Goal: Task Accomplishment & Management: Complete application form

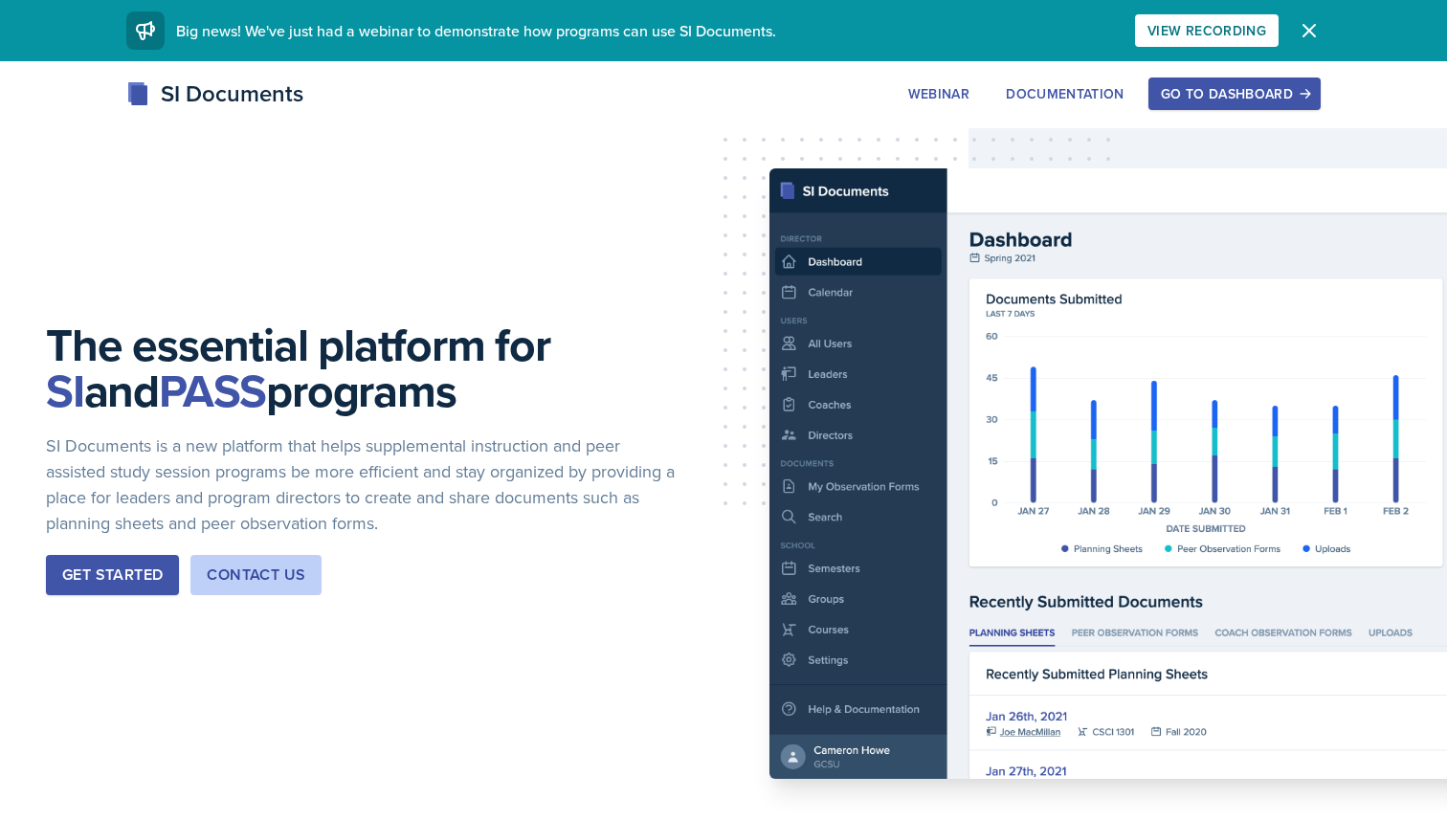
click at [1244, 103] on button "Go to Dashboard" at bounding box center [1235, 94] width 172 height 33
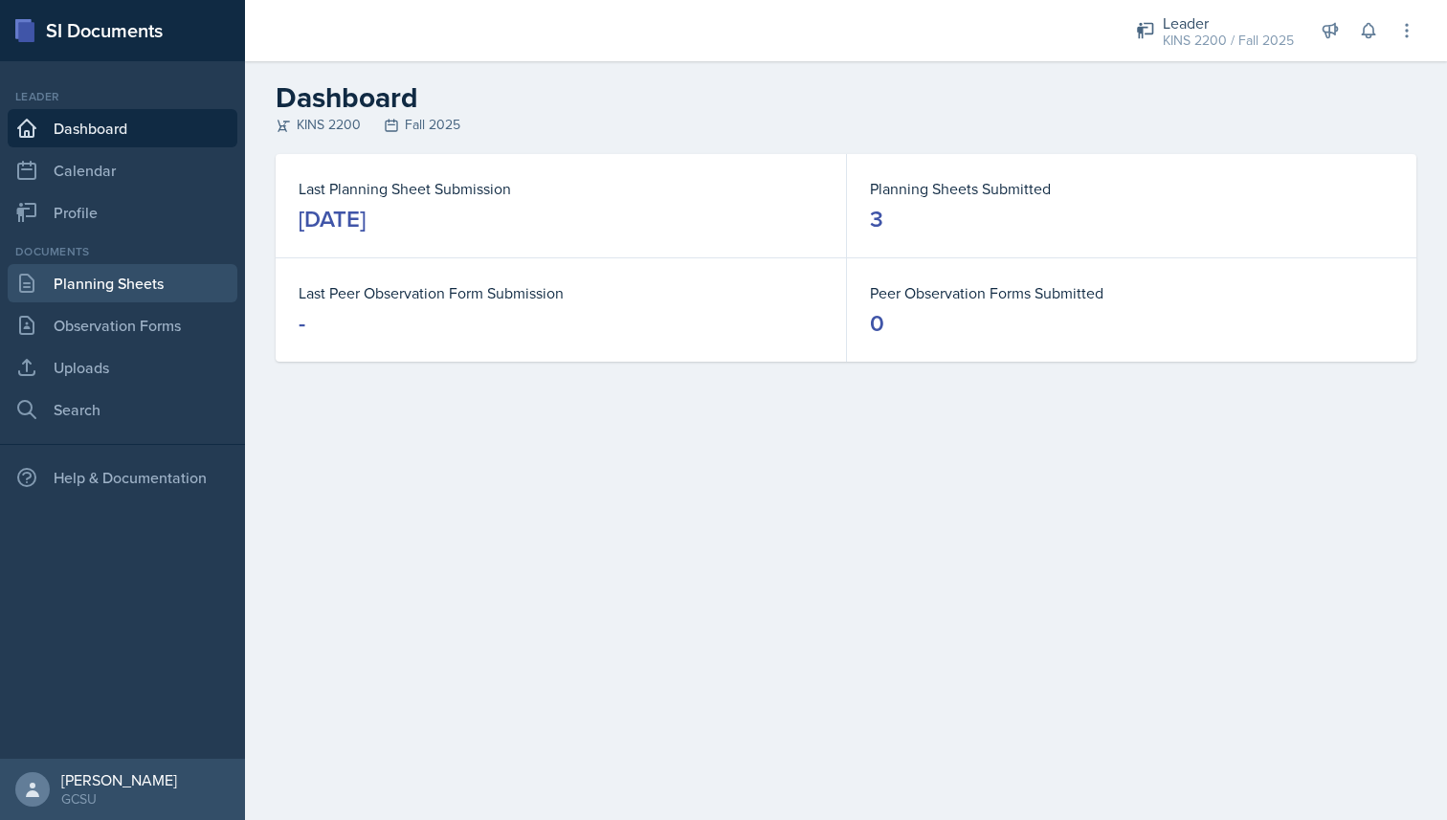
click at [121, 293] on link "Planning Sheets" at bounding box center [123, 283] width 230 height 38
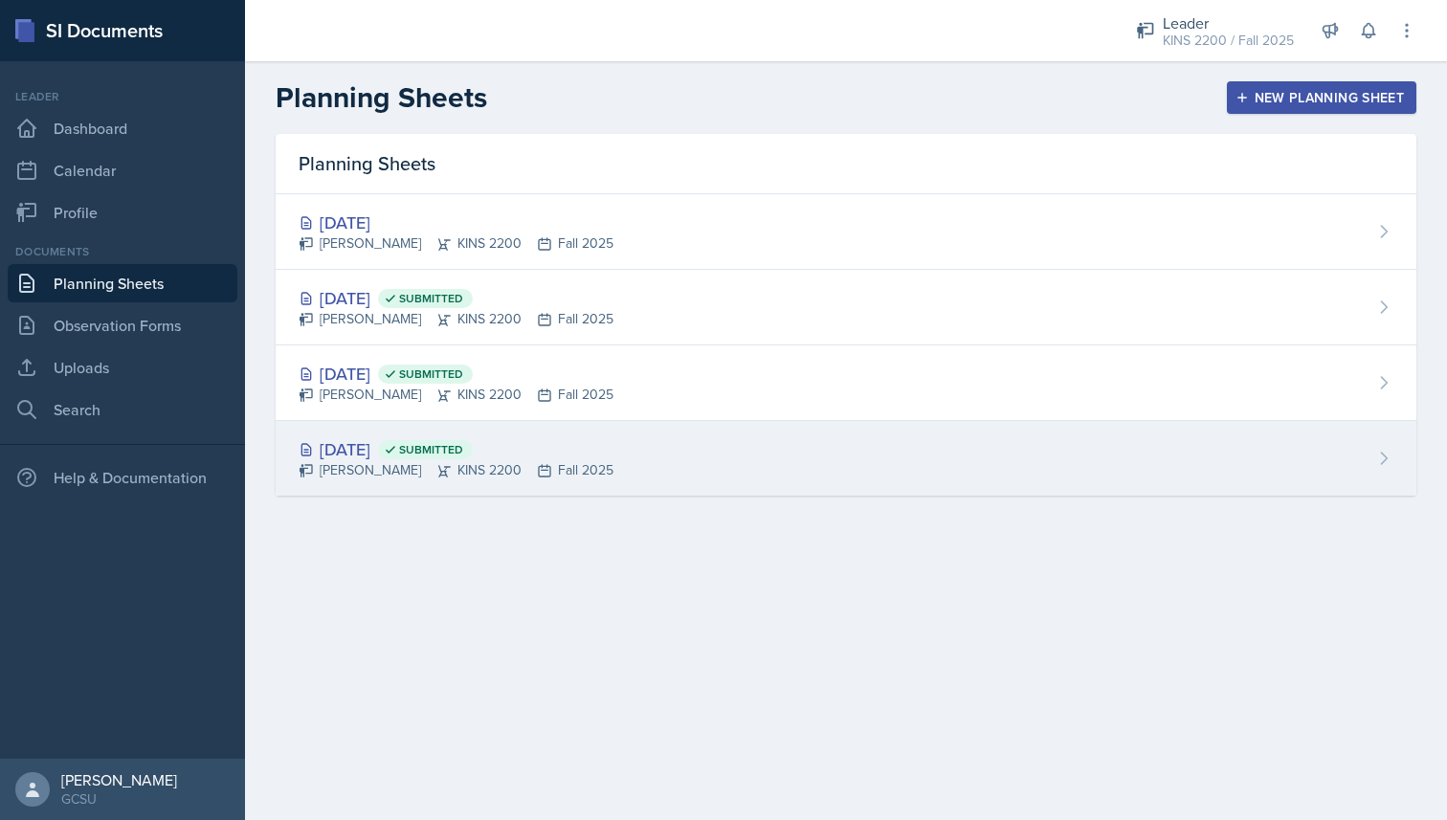
click at [410, 471] on div "[PERSON_NAME] KINS 2200 Fall 2025" at bounding box center [456, 470] width 315 height 20
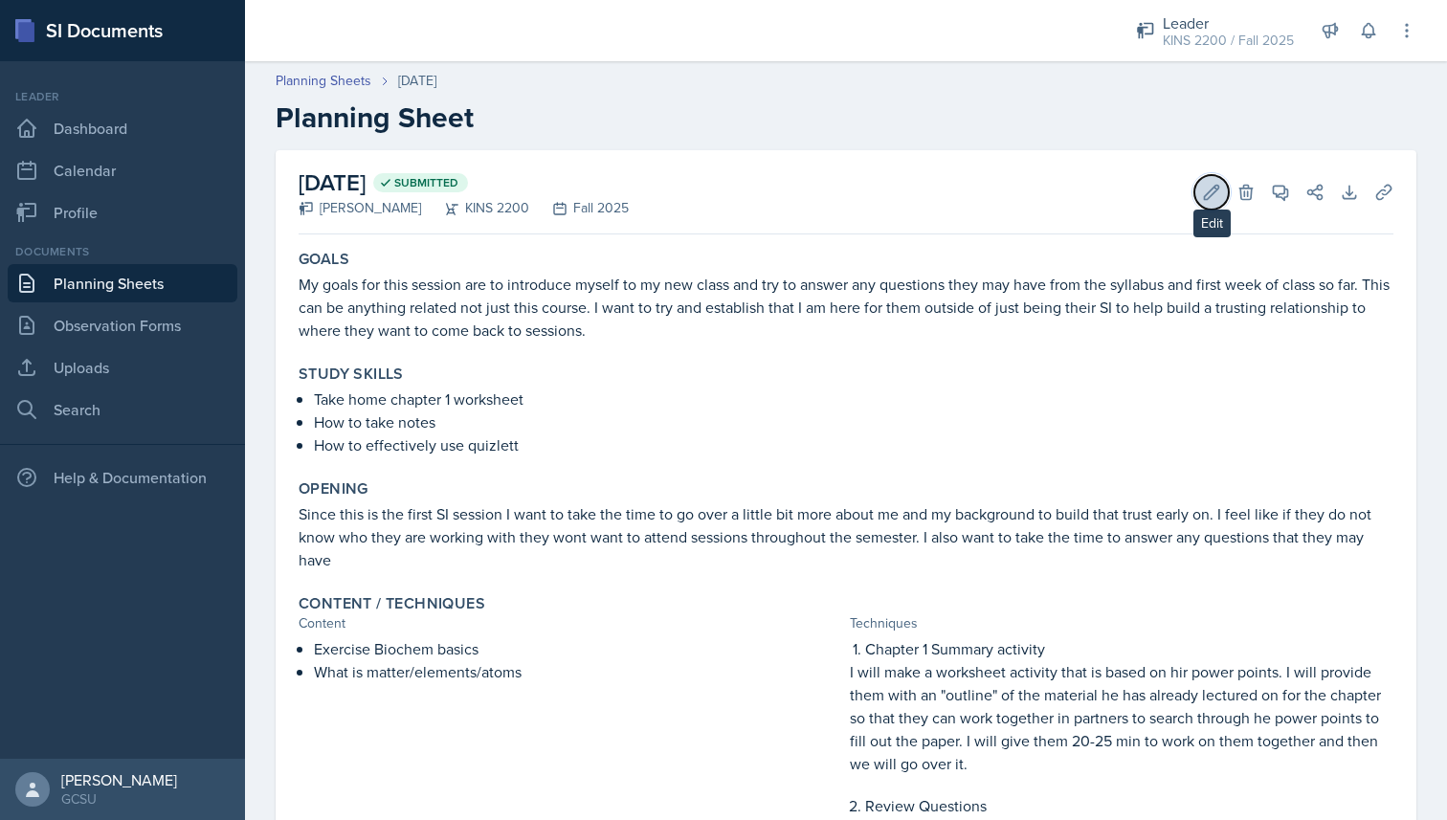
click at [1217, 194] on icon at bounding box center [1211, 192] width 19 height 19
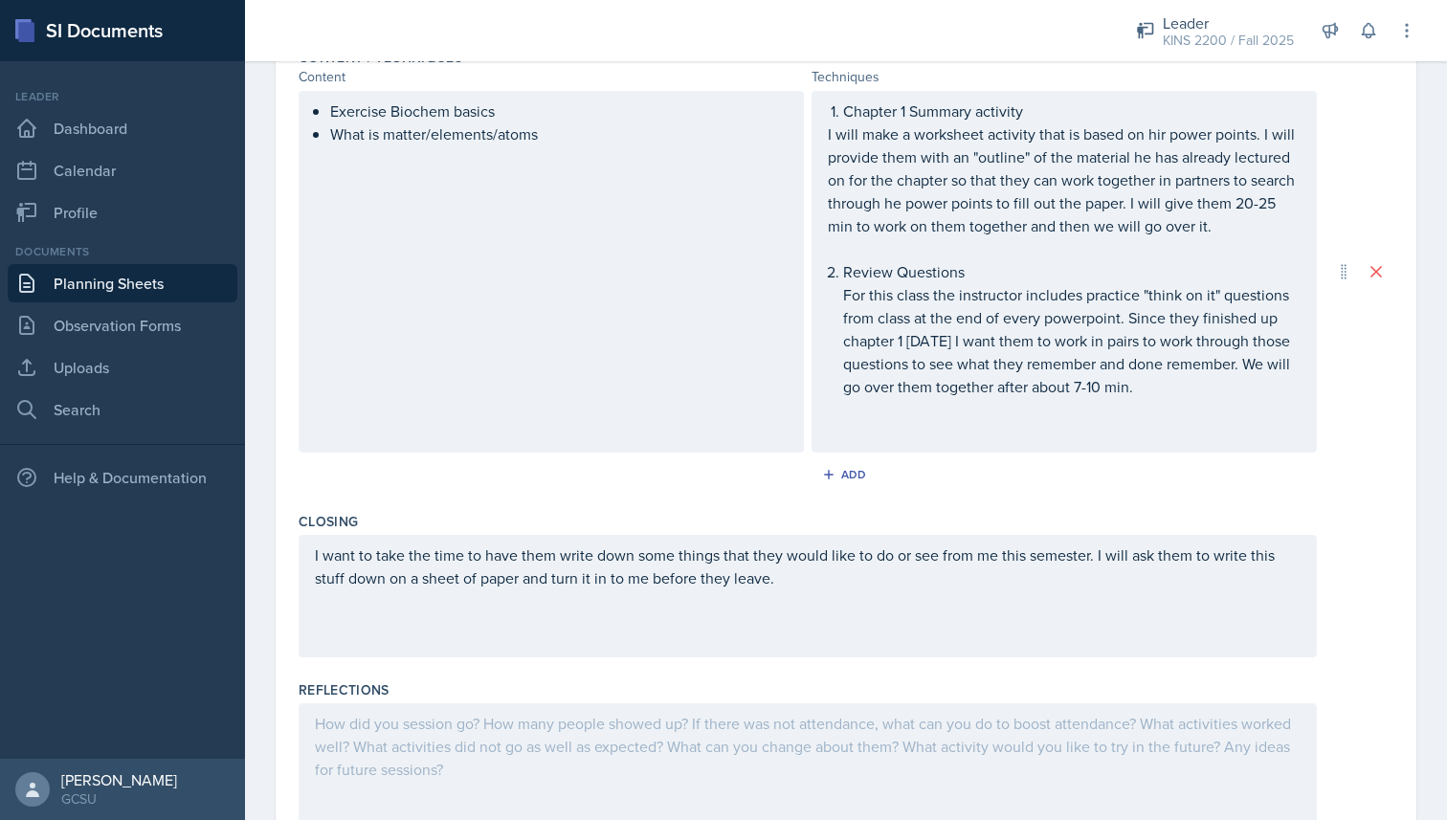
scroll to position [764, 0]
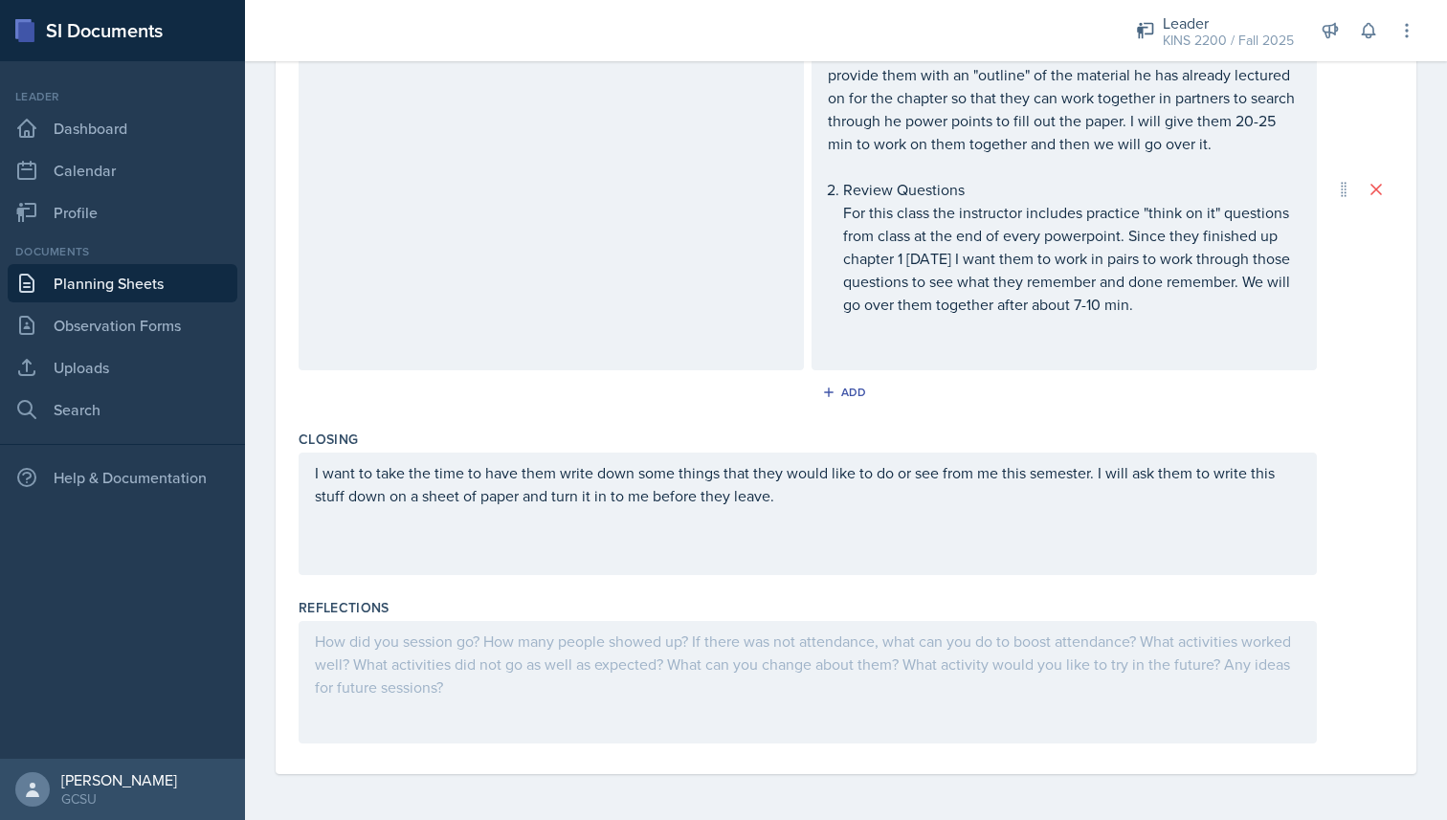
click at [449, 711] on div at bounding box center [808, 682] width 1019 height 123
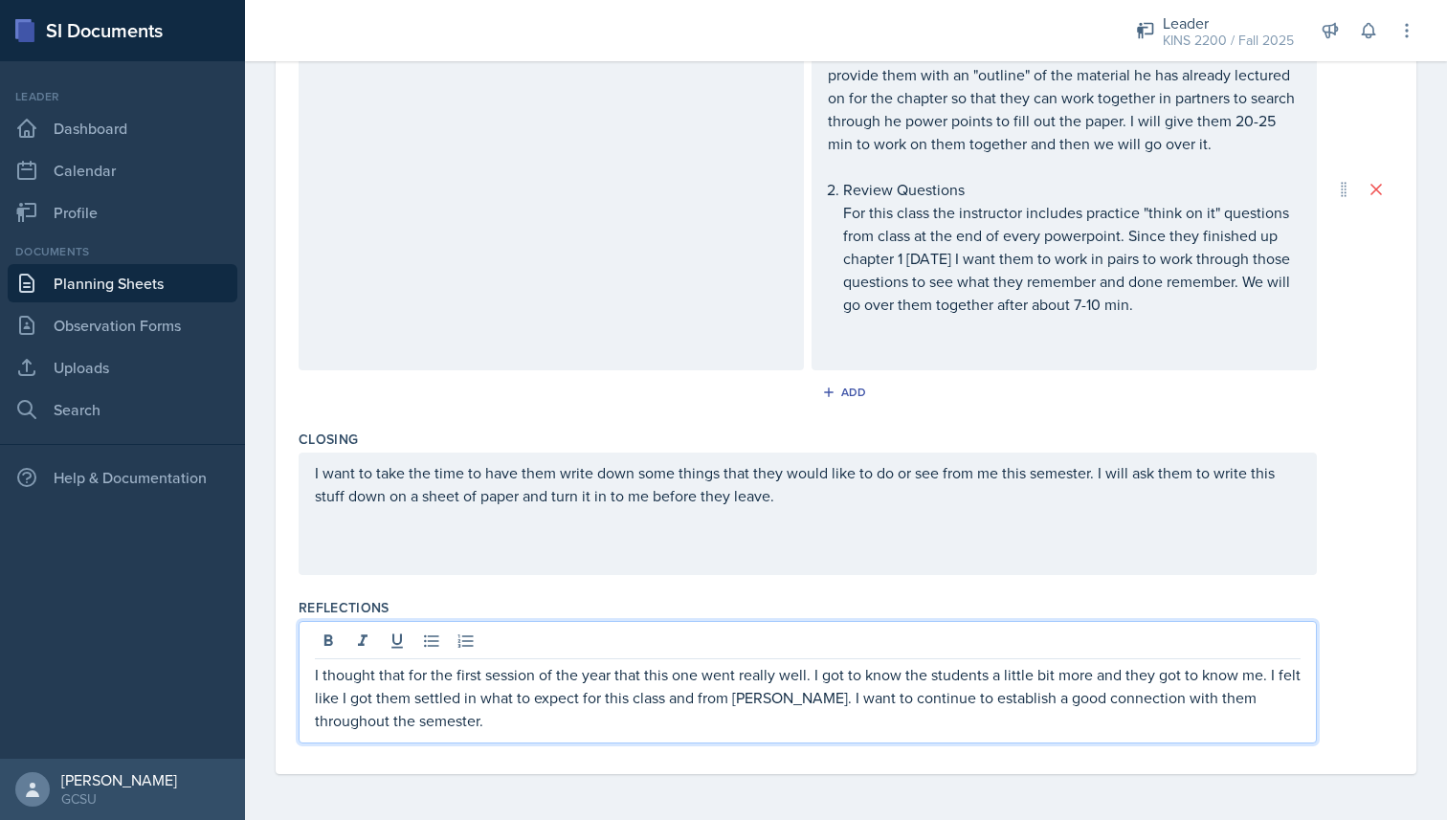
click at [809, 674] on p "I thought that for the first session of the year that this one went really well…" at bounding box center [808, 697] width 986 height 69
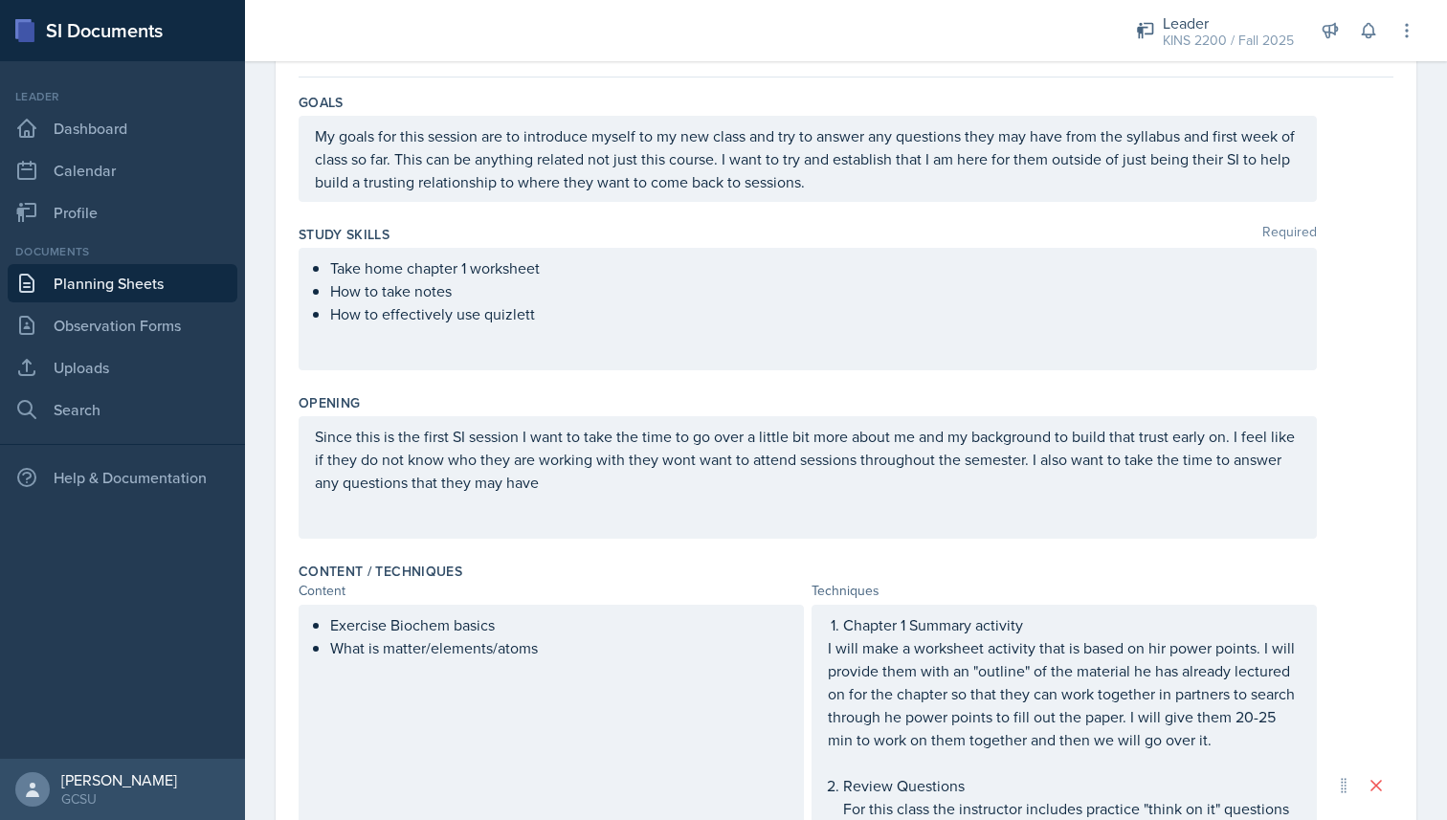
scroll to position [0, 0]
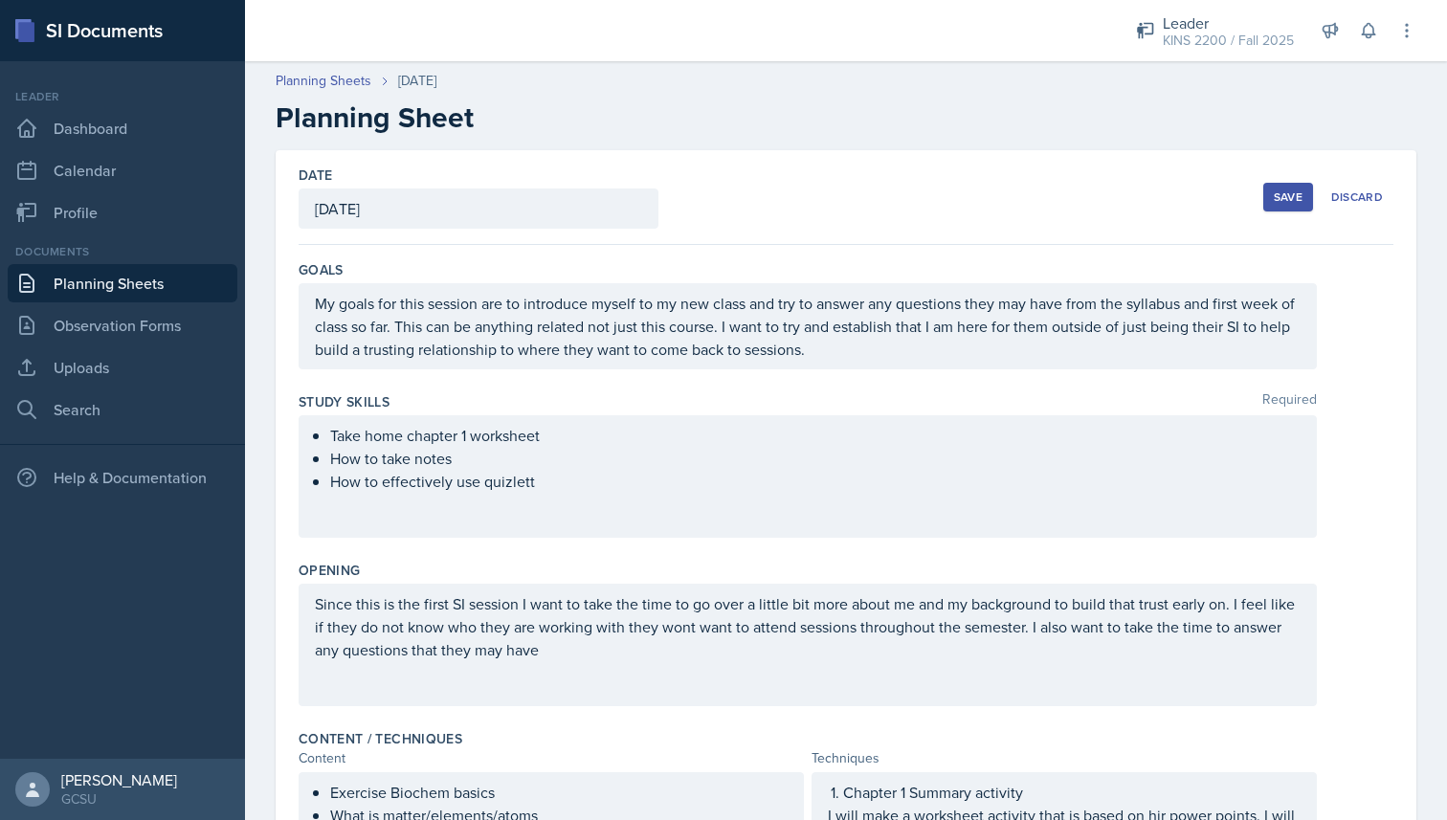
click at [1278, 207] on button "Save" at bounding box center [1289, 197] width 50 height 29
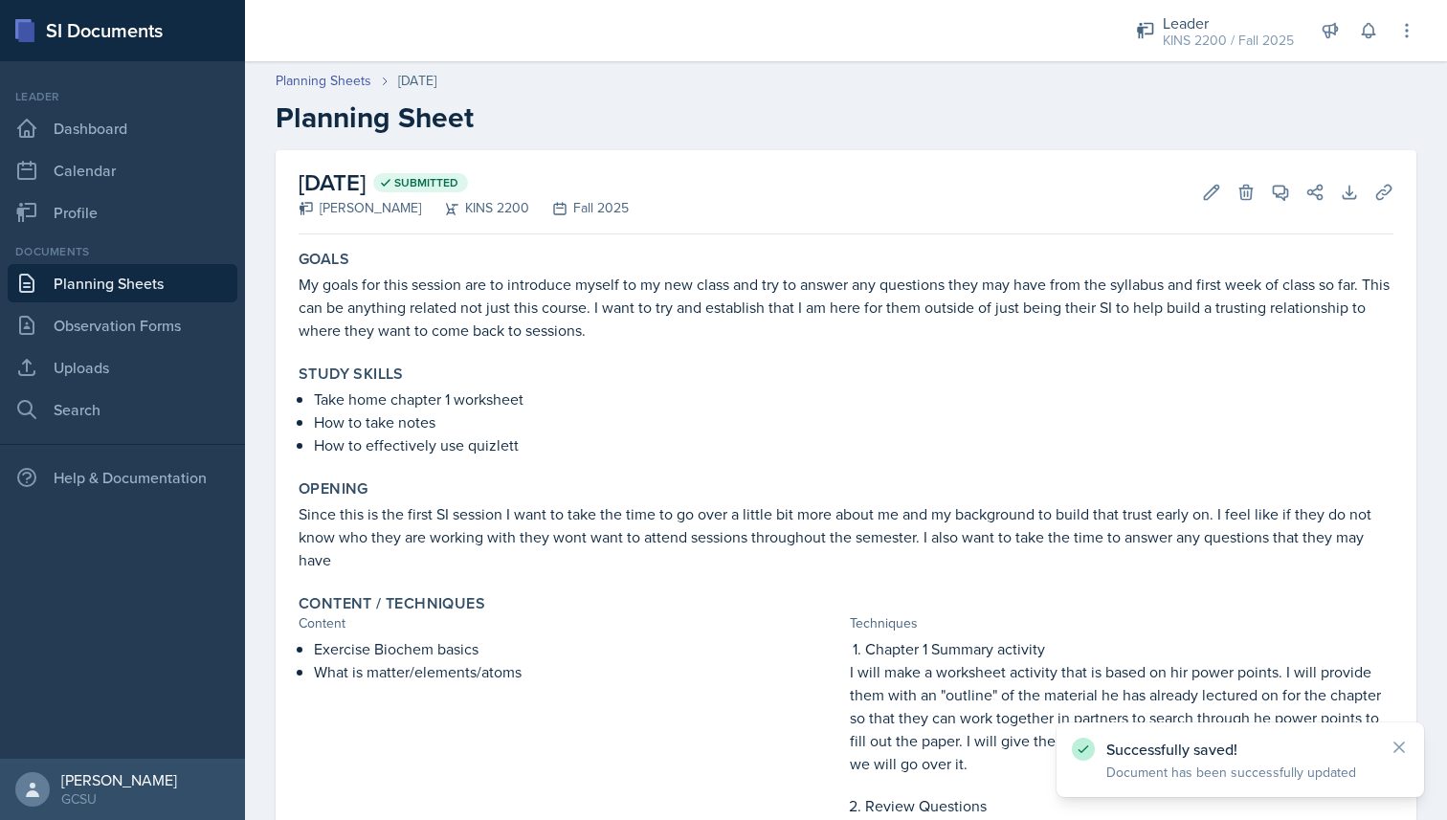
click at [127, 282] on link "Planning Sheets" at bounding box center [123, 283] width 230 height 38
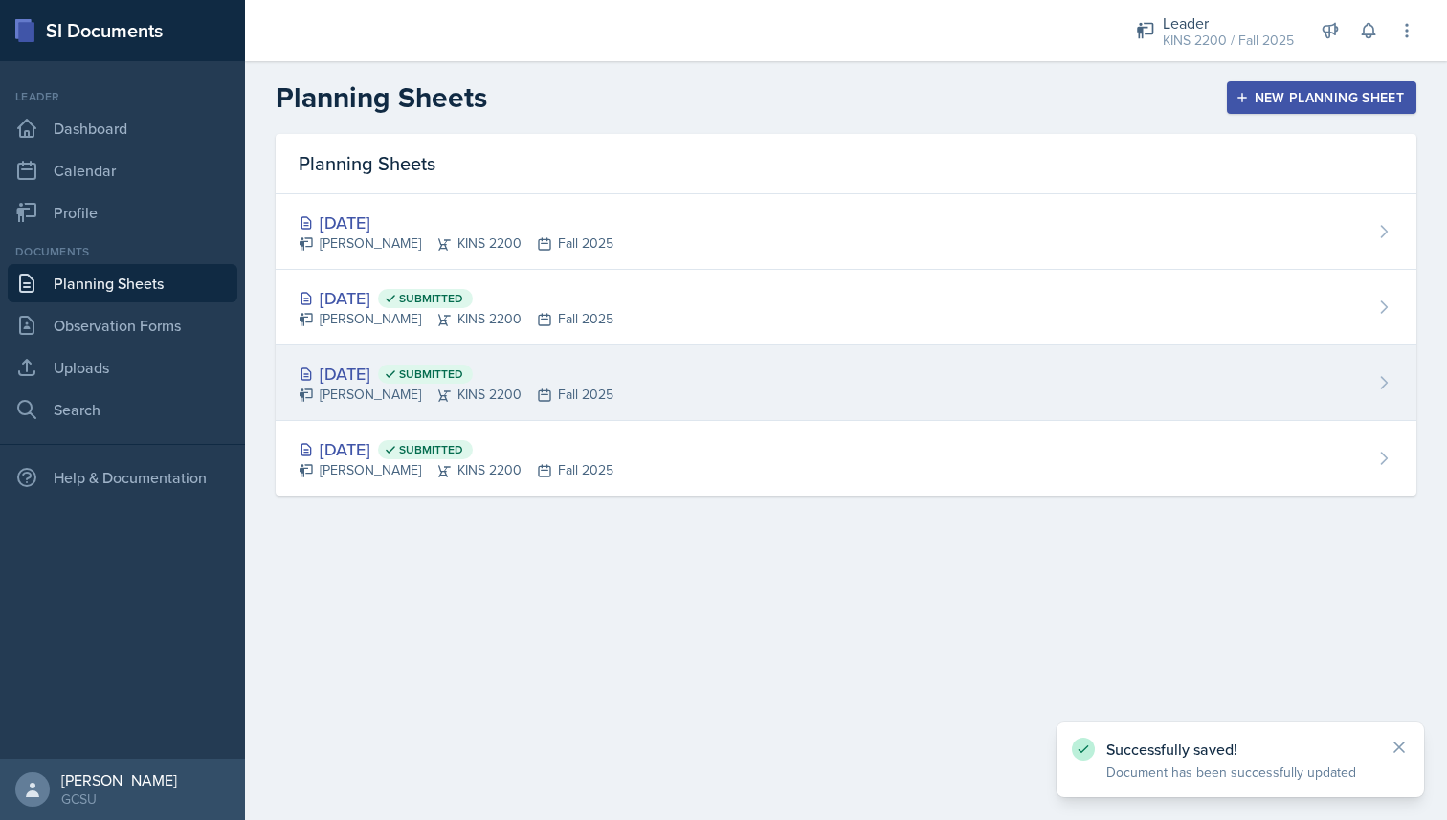
click at [416, 374] on div "[DATE] Submitted" at bounding box center [456, 374] width 315 height 26
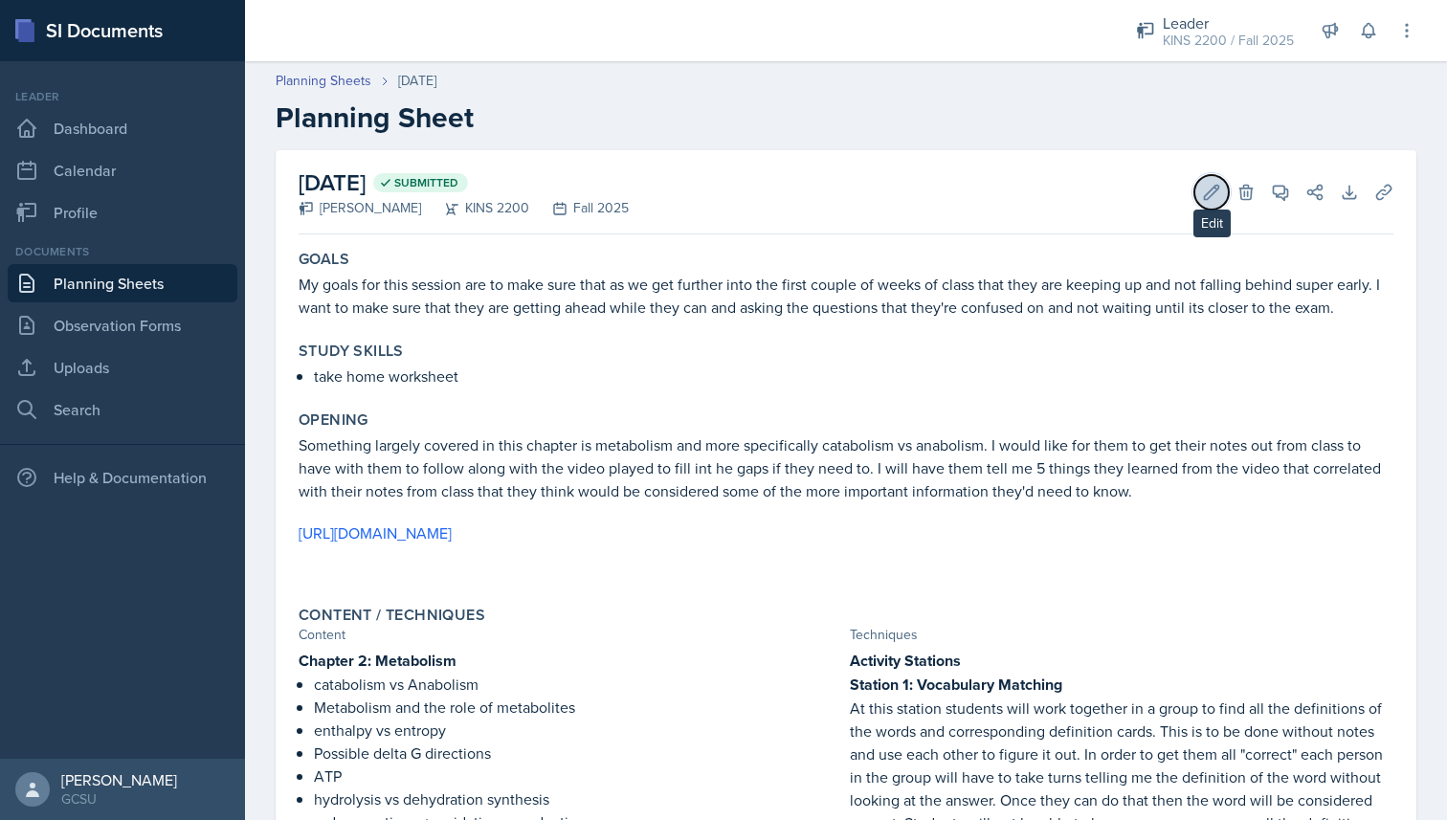
click at [1209, 188] on icon at bounding box center [1211, 192] width 19 height 19
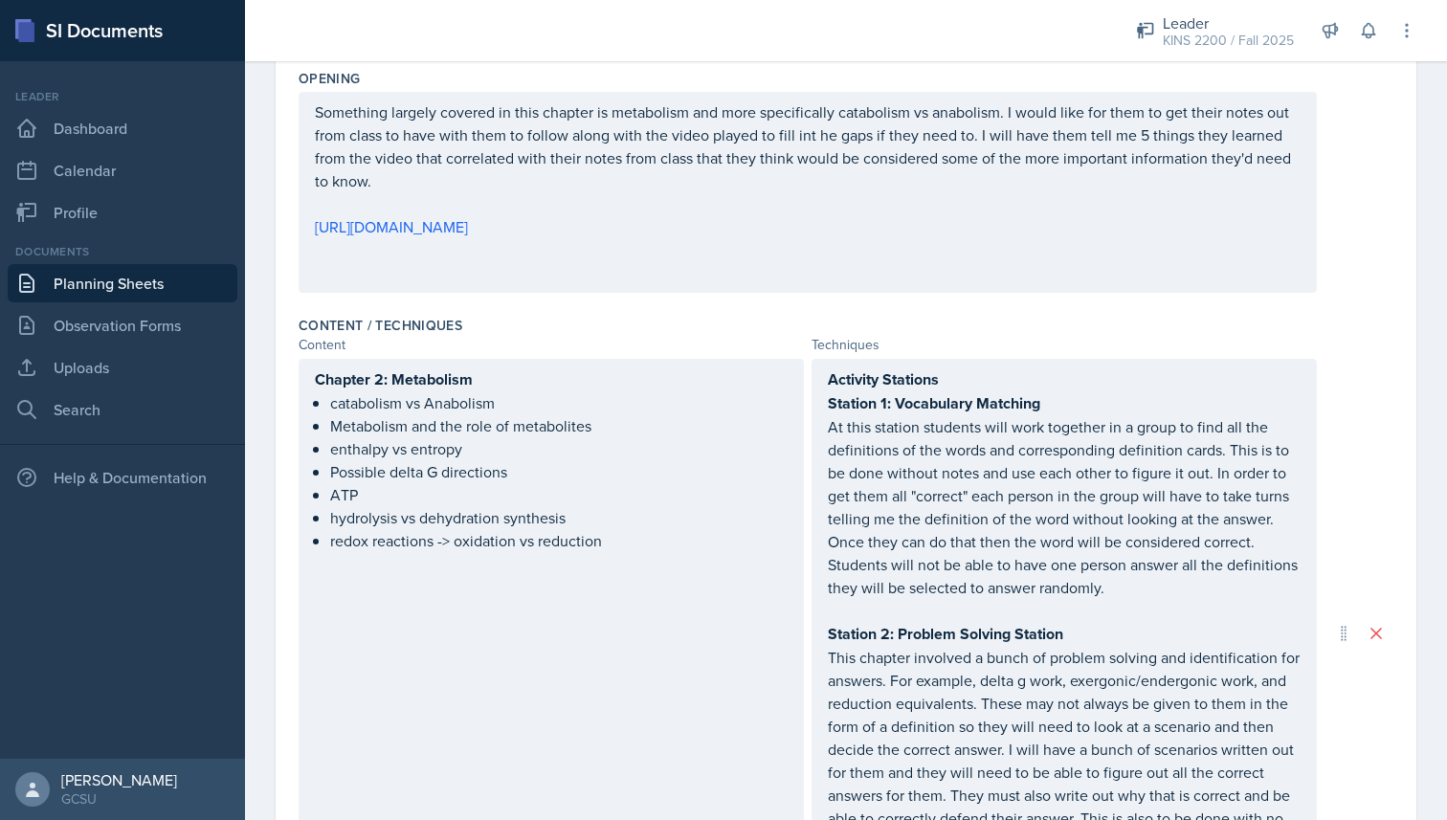
scroll to position [1027, 0]
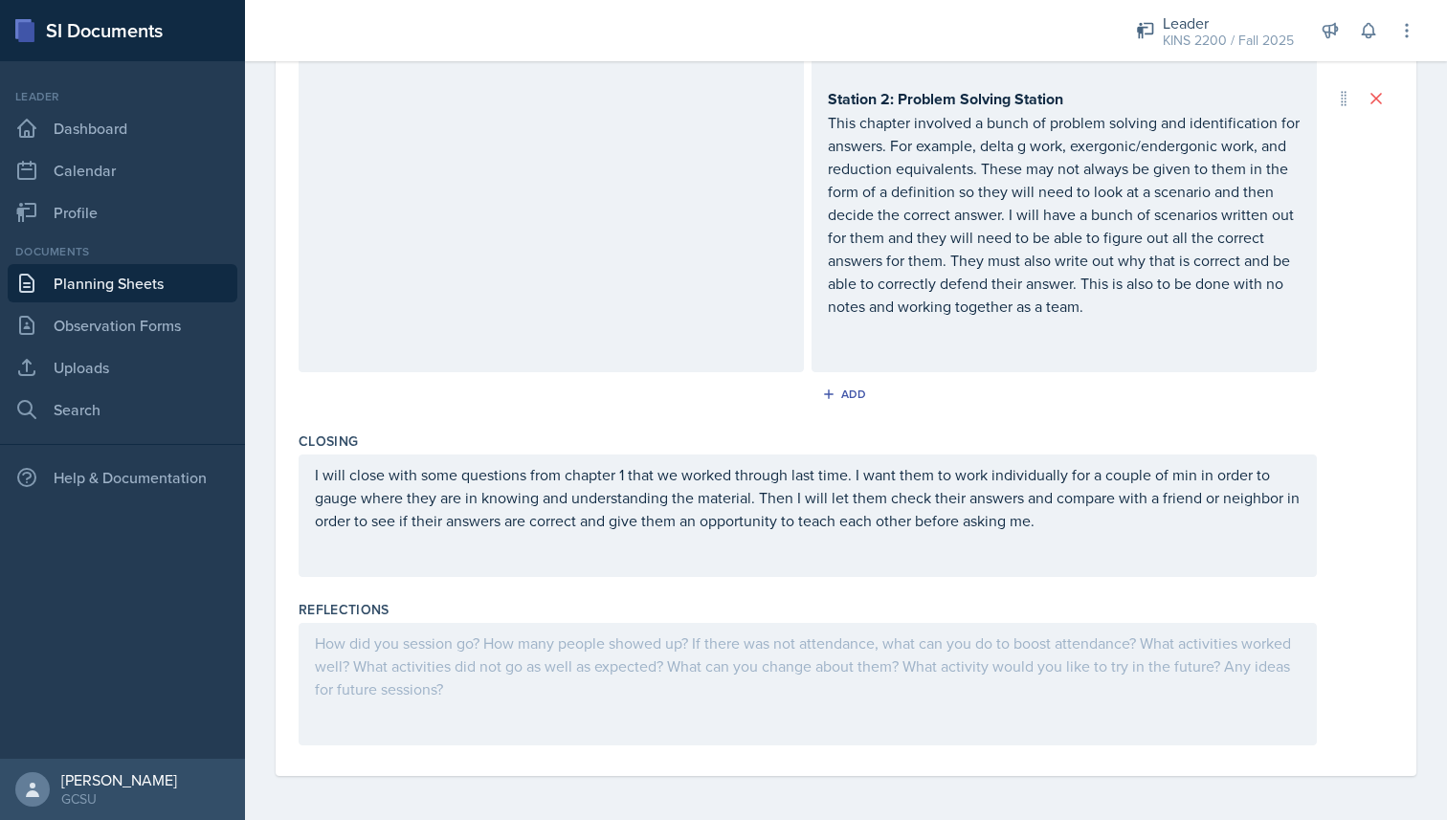
click at [525, 666] on div at bounding box center [808, 684] width 1019 height 123
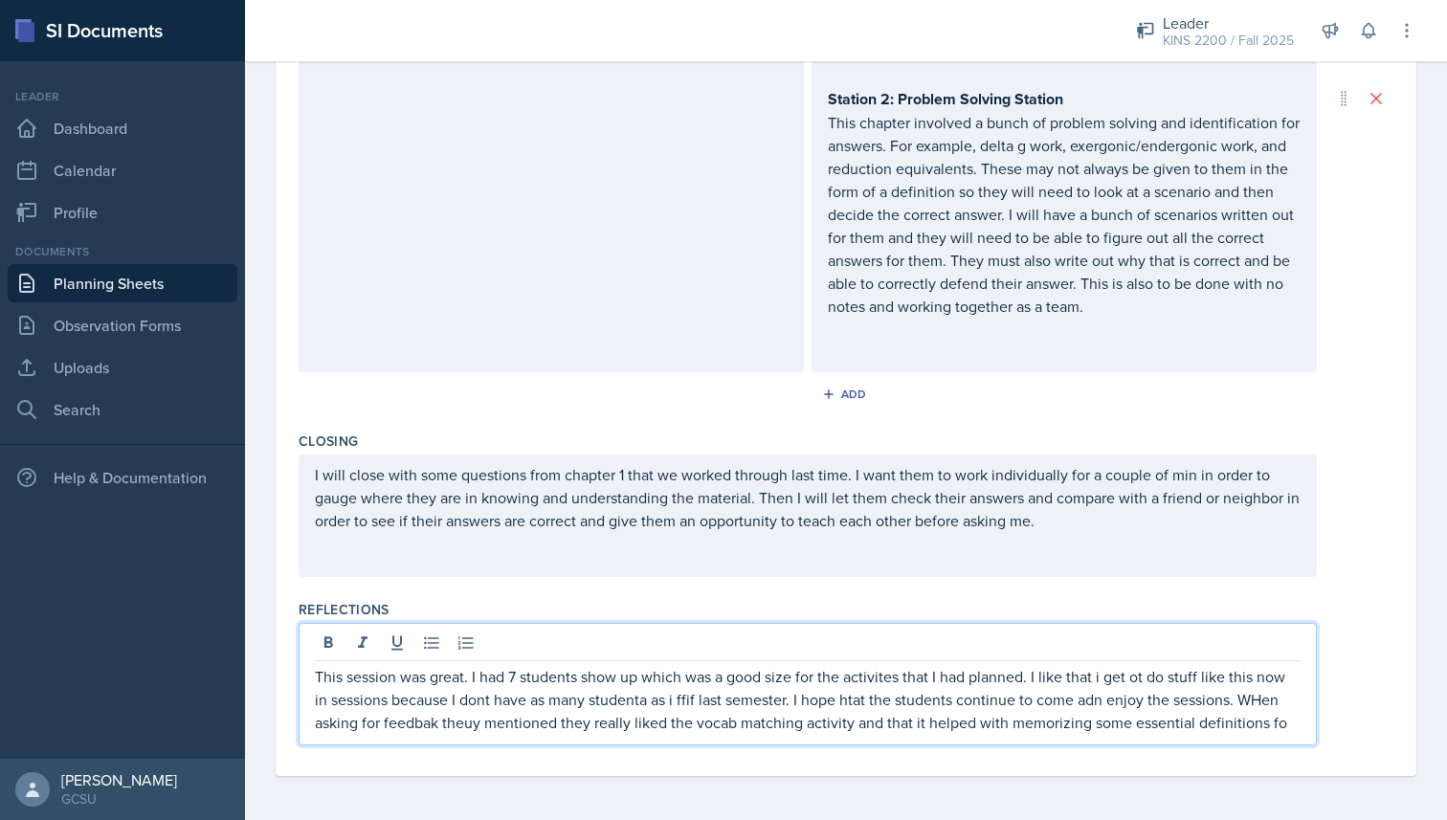
scroll to position [1047, 0]
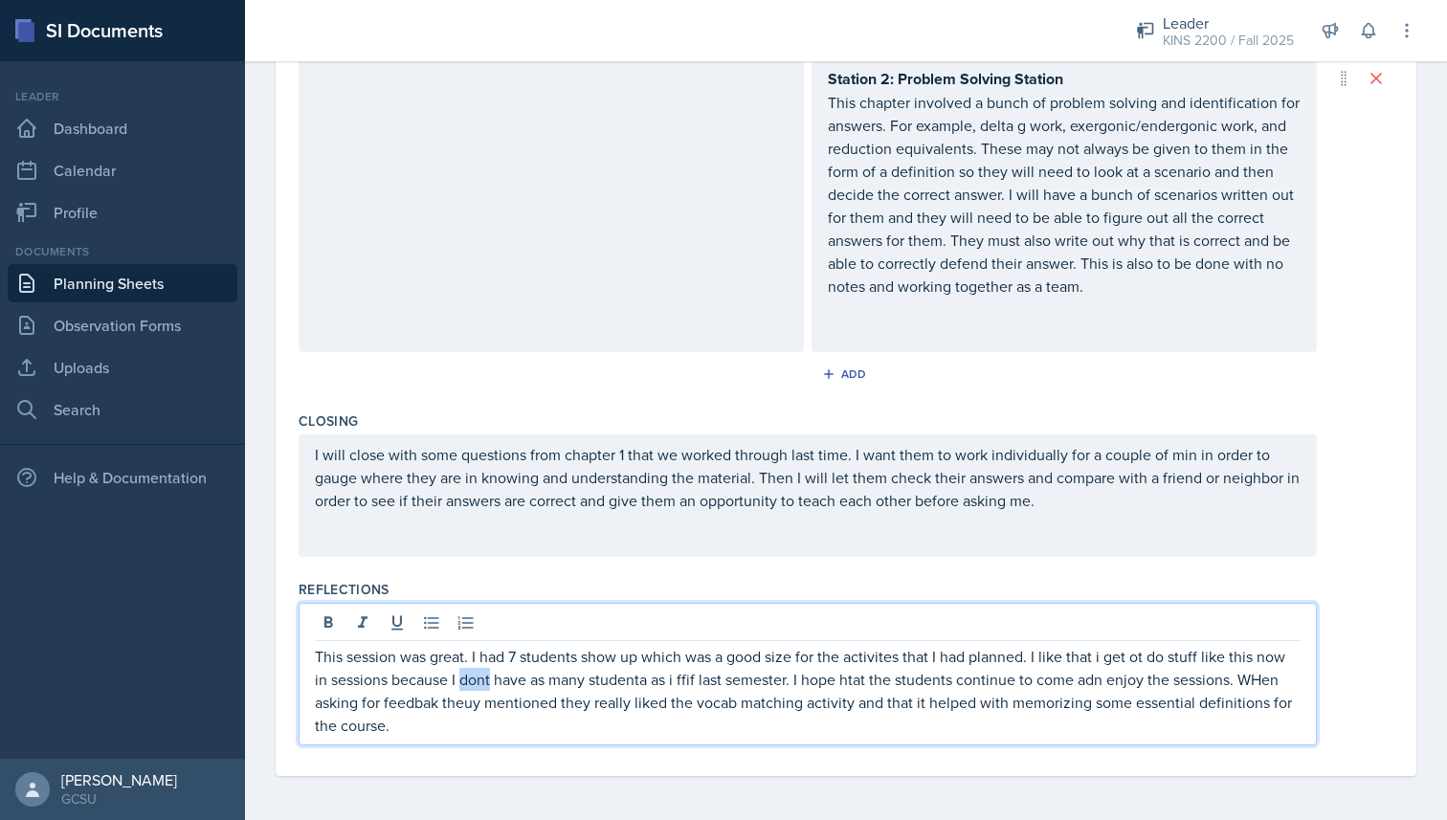
click at [486, 677] on p "This session was great. I had 7 students show up which was a good size for the …" at bounding box center [808, 691] width 986 height 92
click at [652, 681] on p "This session was great. I had 7 students show up which was a good size for the …" at bounding box center [808, 691] width 986 height 92
click at [679, 681] on p "This session was great. I had 7 students show up which was a good size for the …" at bounding box center [808, 691] width 986 height 92
click at [1113, 680] on p "This session was great. I had 7 students show up which was a good size for the …" at bounding box center [808, 691] width 986 height 92
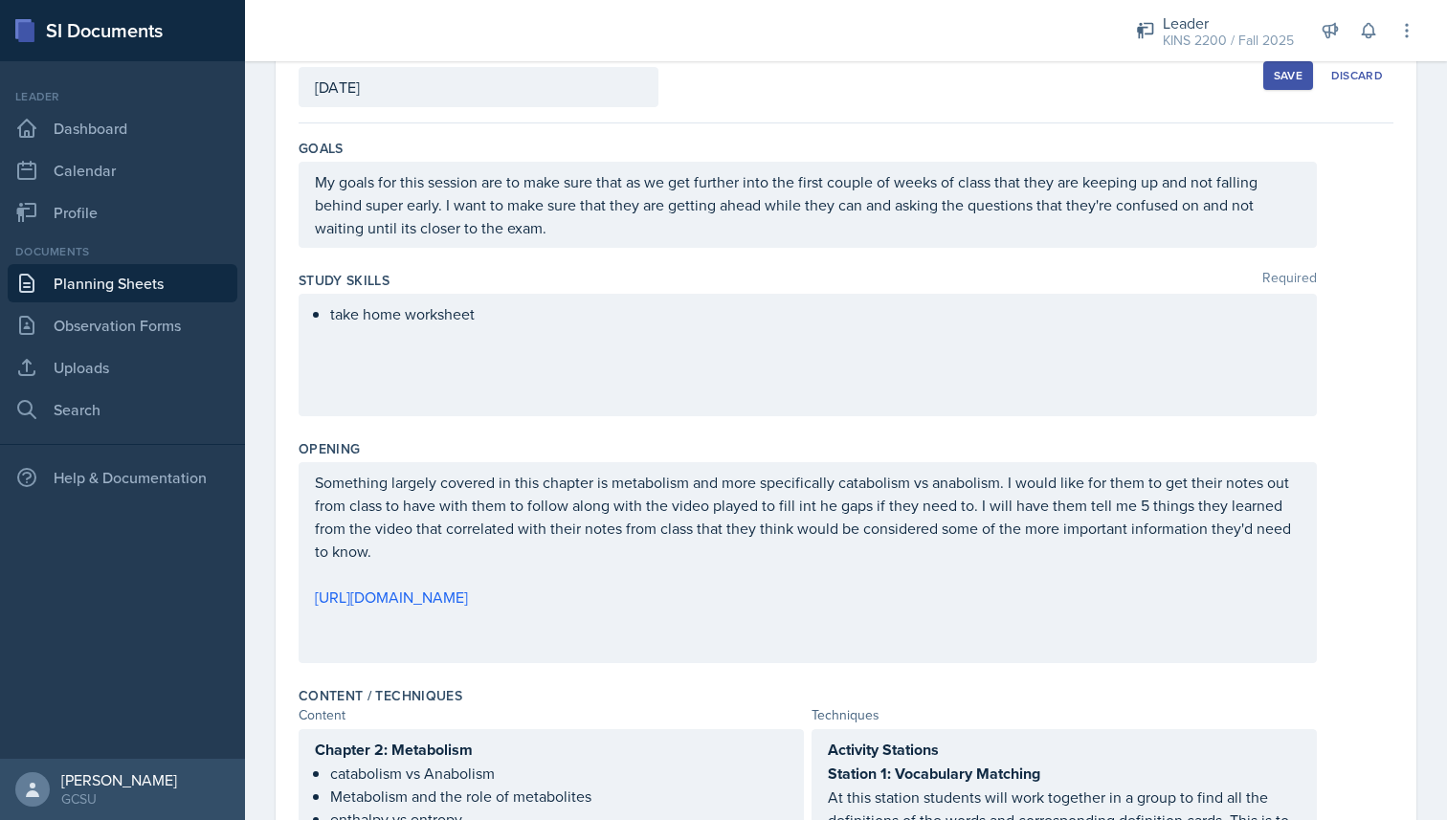
scroll to position [0, 0]
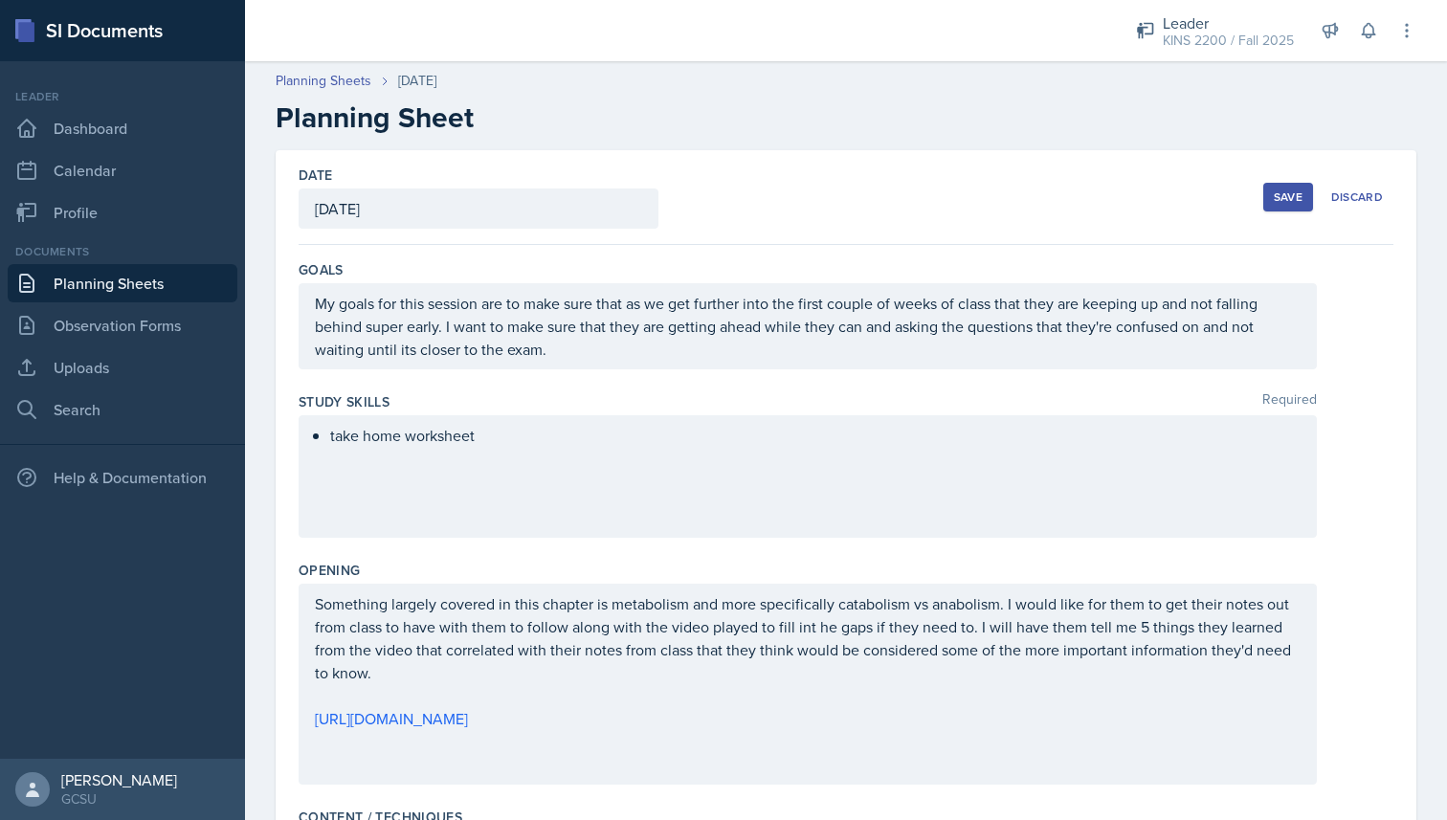
click at [1298, 194] on div "Save" at bounding box center [1288, 197] width 29 height 15
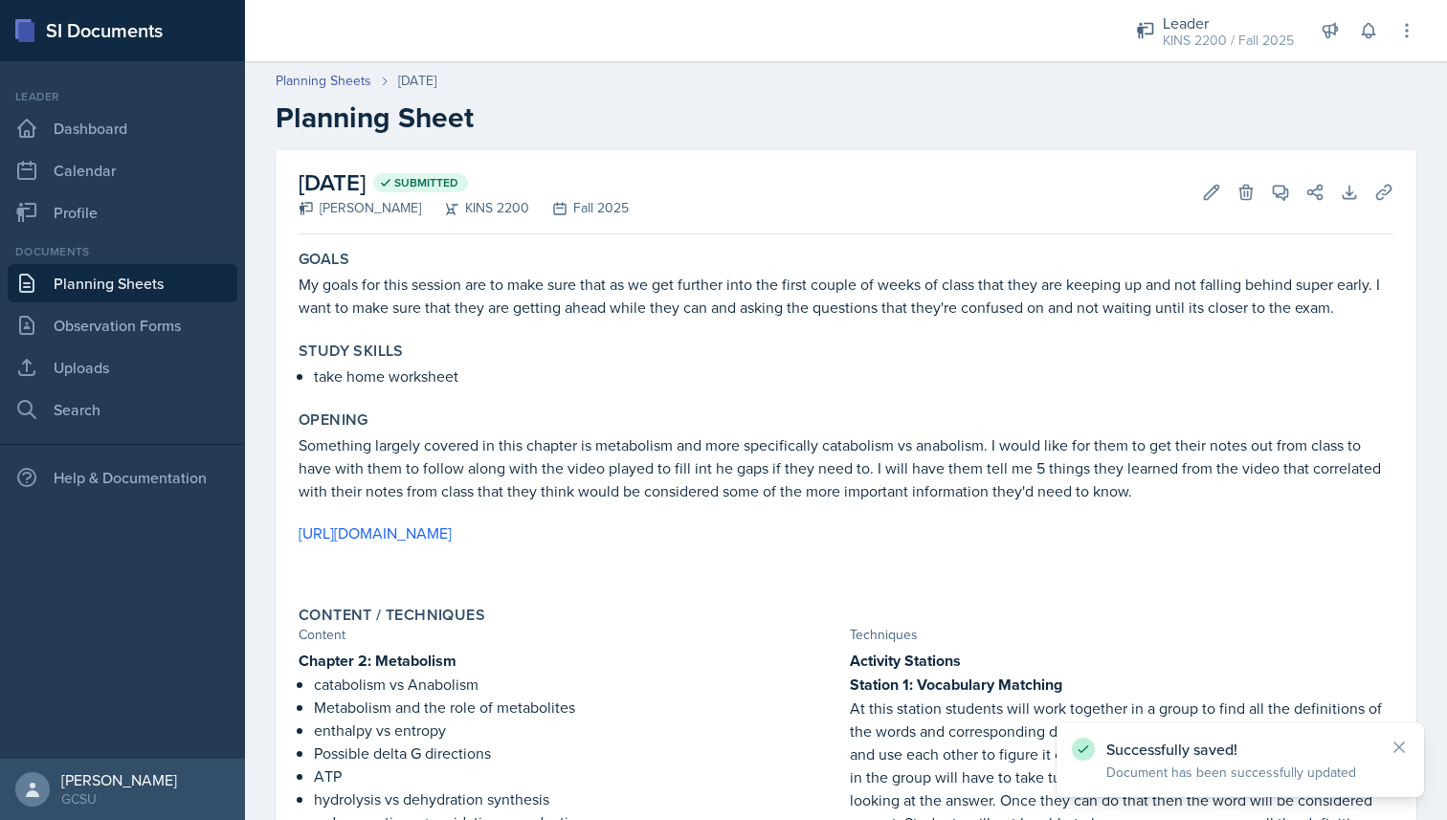
click at [152, 280] on link "Planning Sheets" at bounding box center [123, 283] width 230 height 38
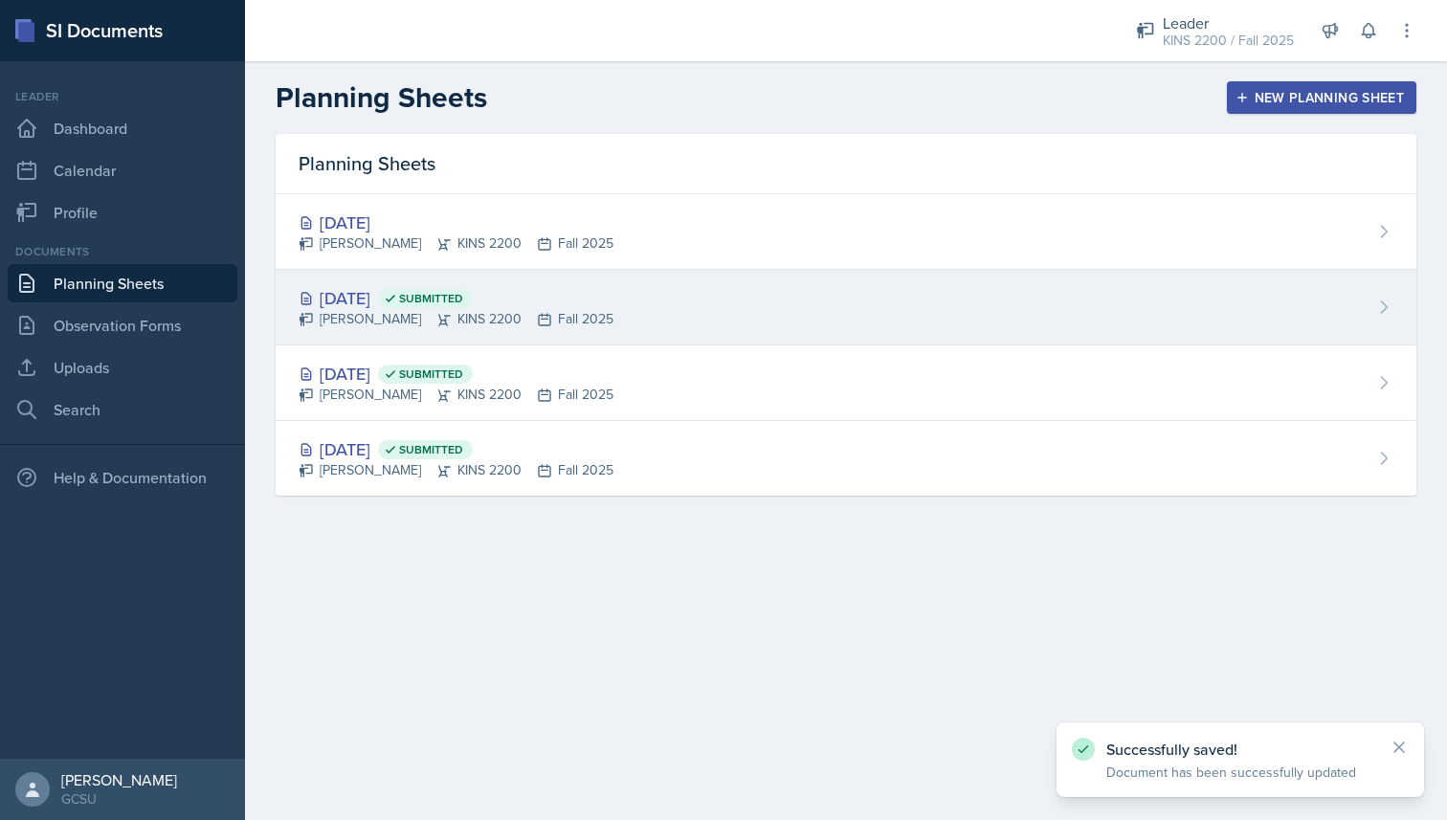
click at [537, 321] on icon at bounding box center [544, 319] width 15 height 15
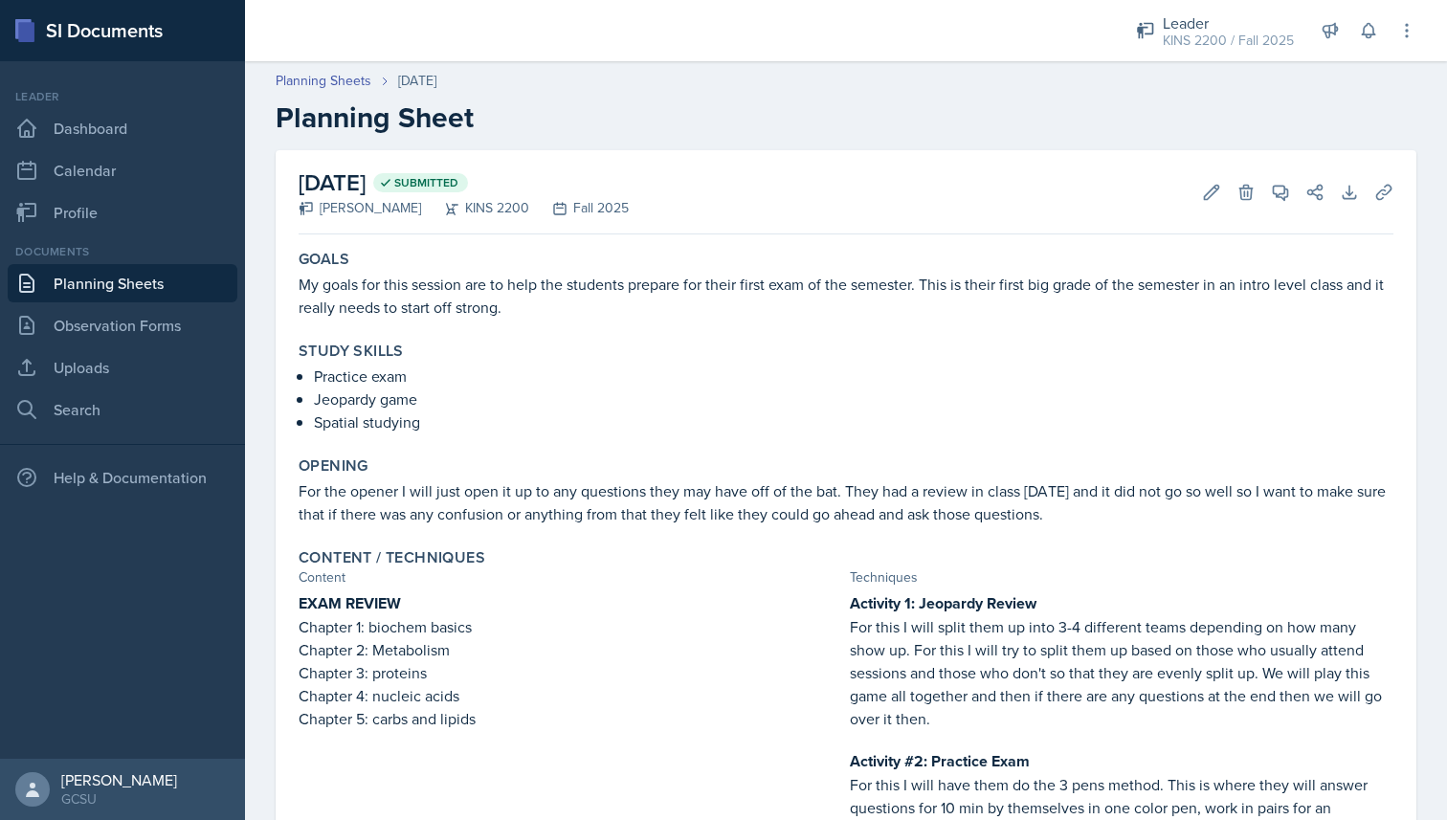
click at [105, 281] on link "Planning Sheets" at bounding box center [123, 283] width 230 height 38
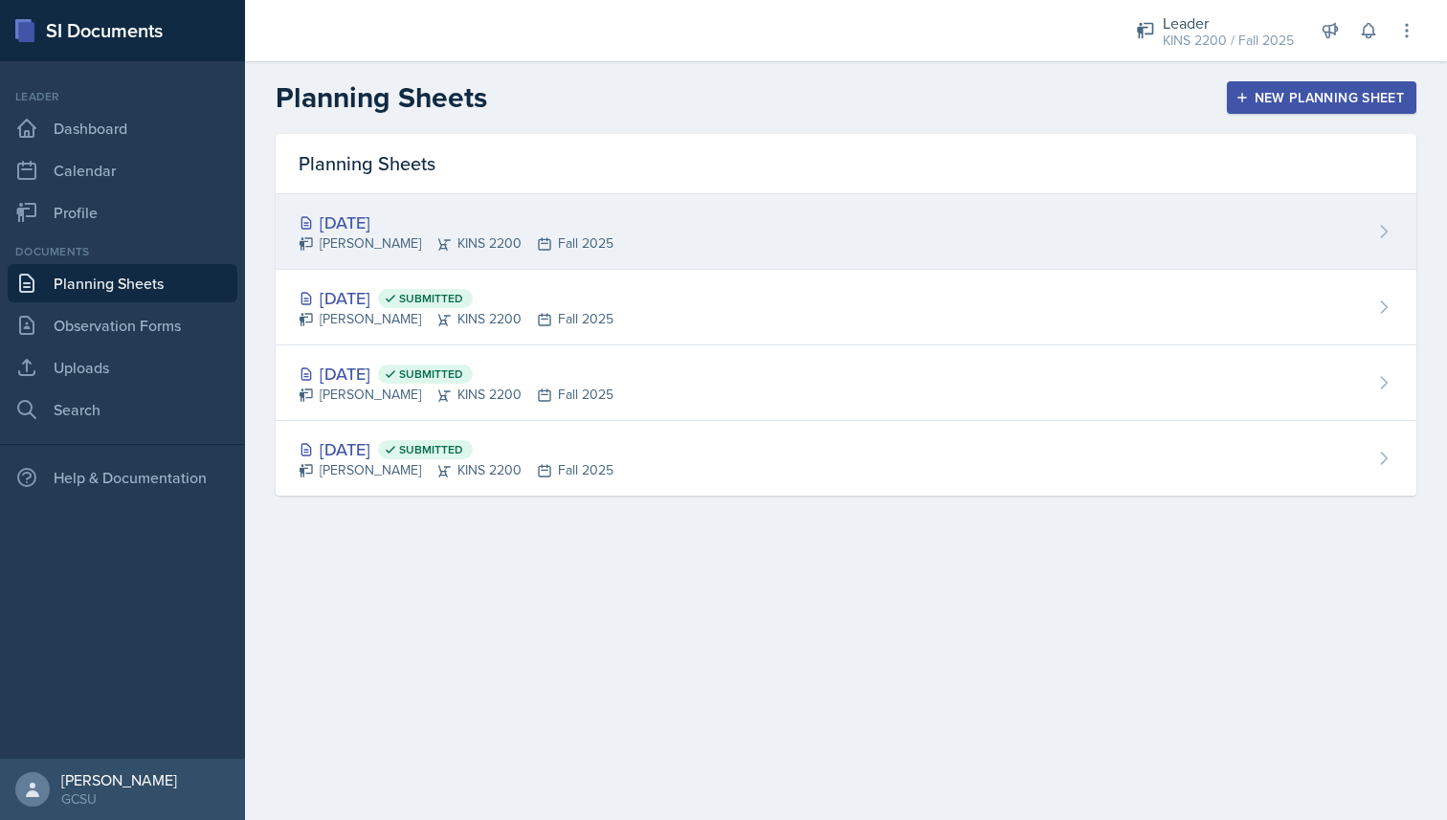
click at [421, 225] on div "[DATE]" at bounding box center [456, 223] width 315 height 26
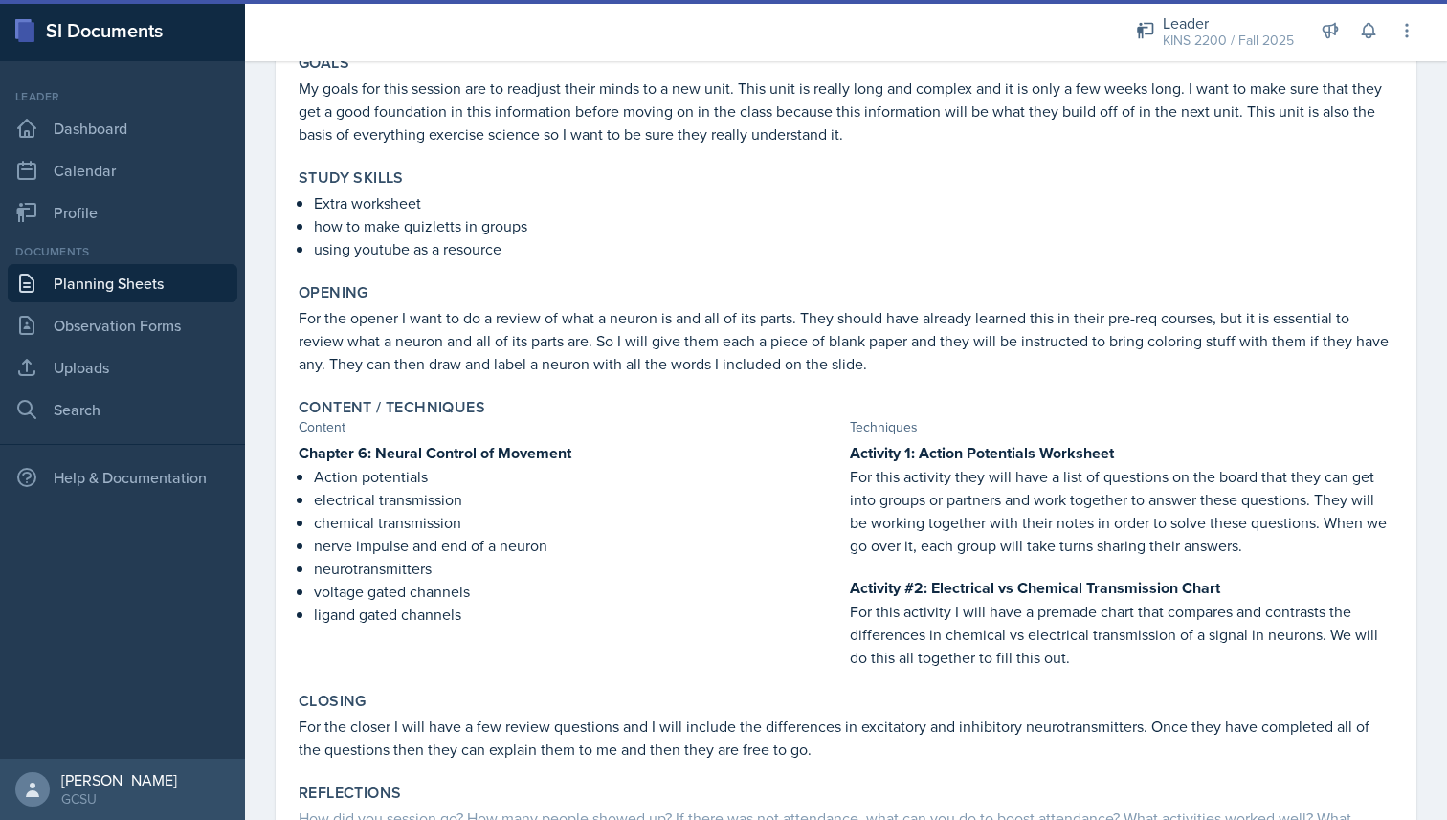
scroll to position [364, 0]
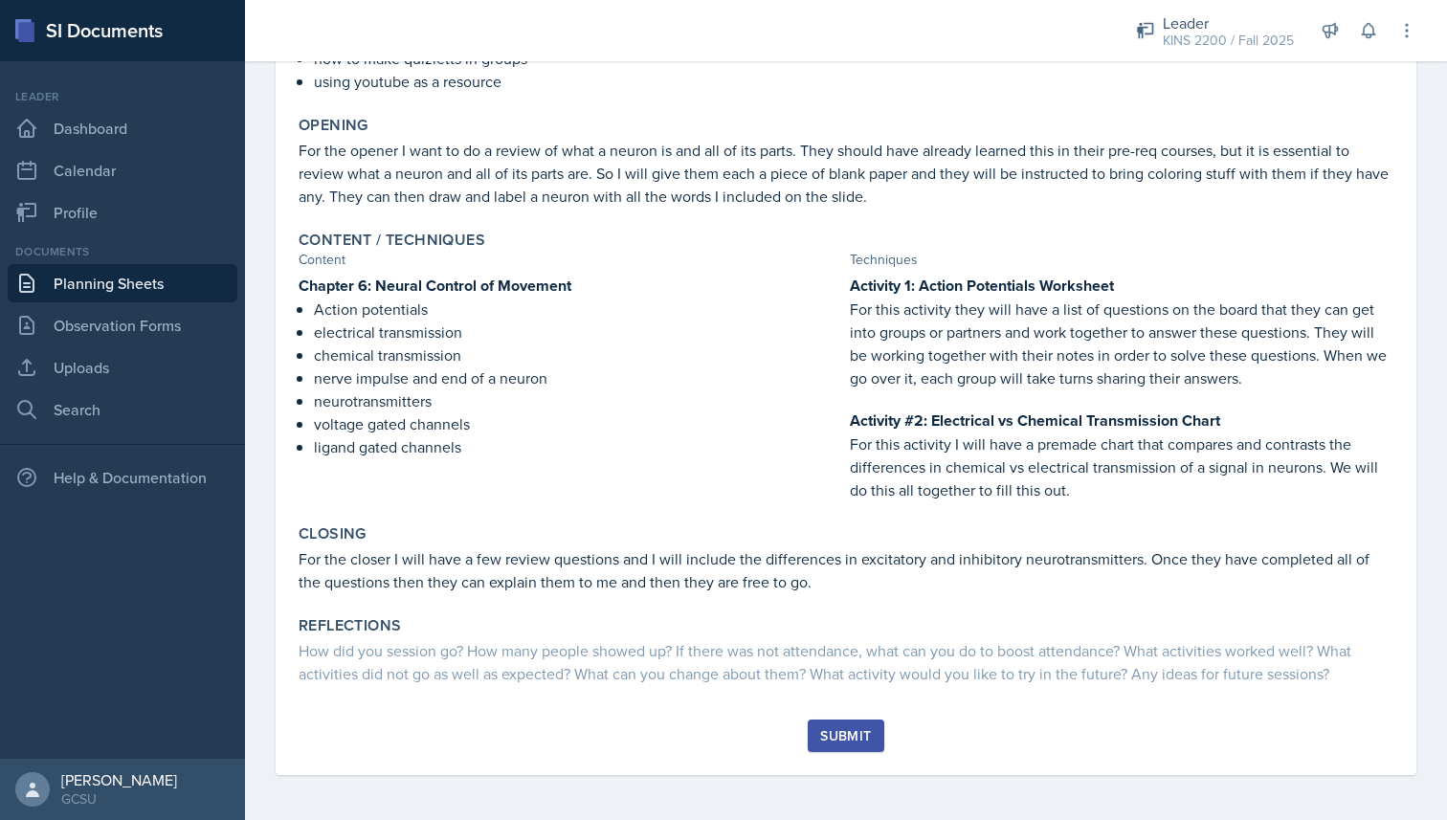
click at [839, 729] on div "Submit" at bounding box center [845, 736] width 51 height 15
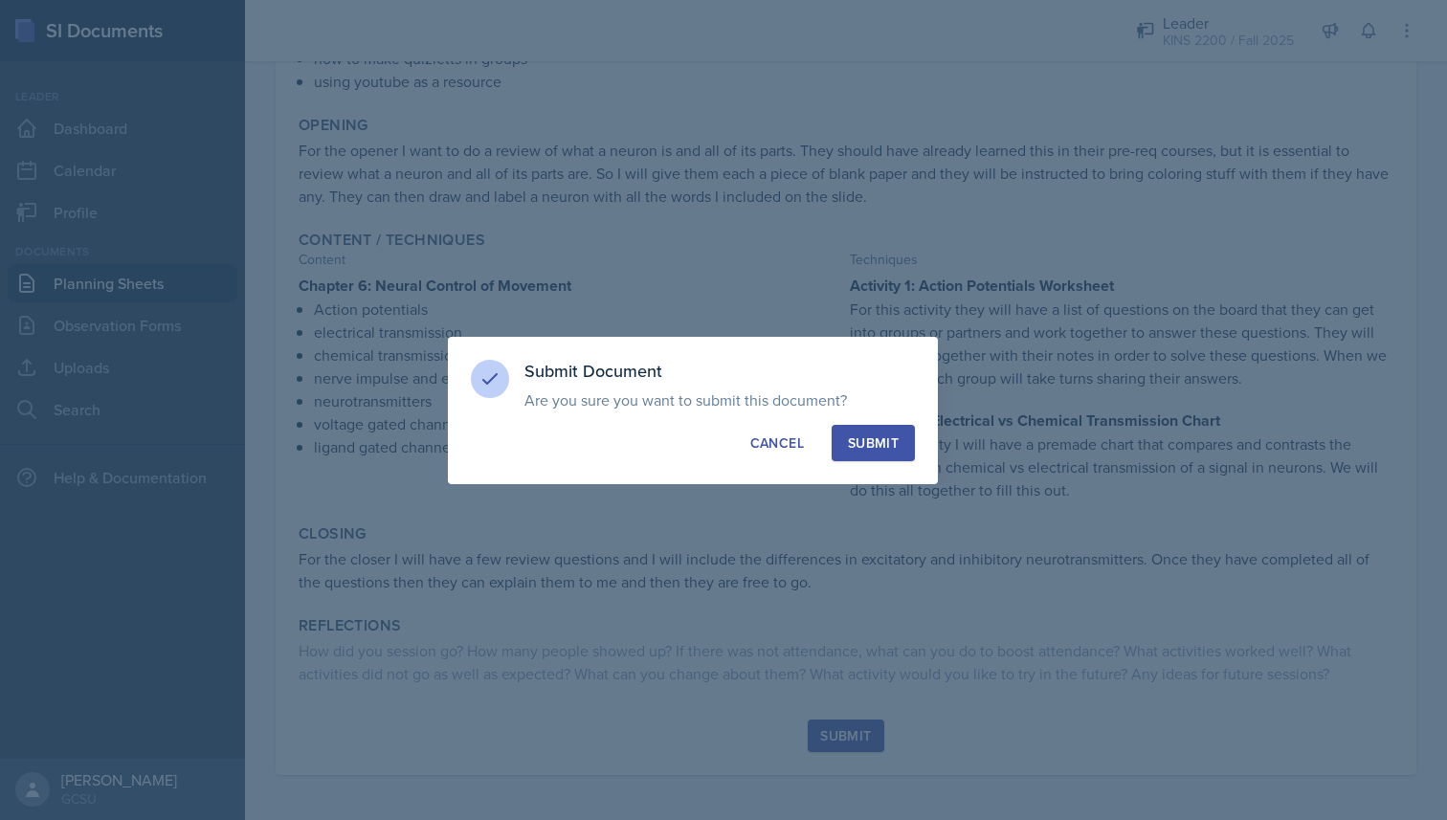
click at [899, 436] on button "Submit" at bounding box center [873, 443] width 83 height 36
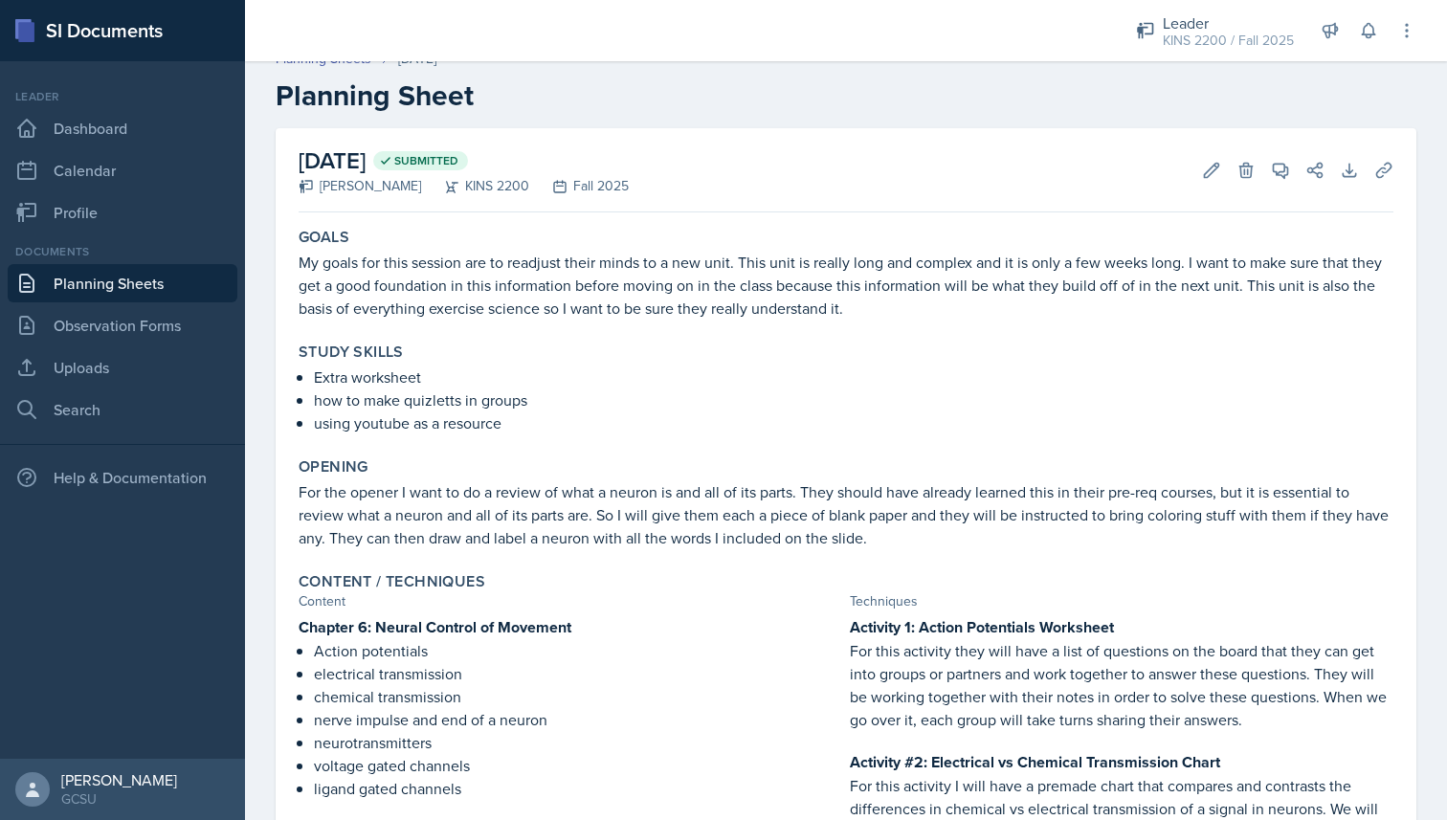
scroll to position [0, 0]
